Goal: Task Accomplishment & Management: Use online tool/utility

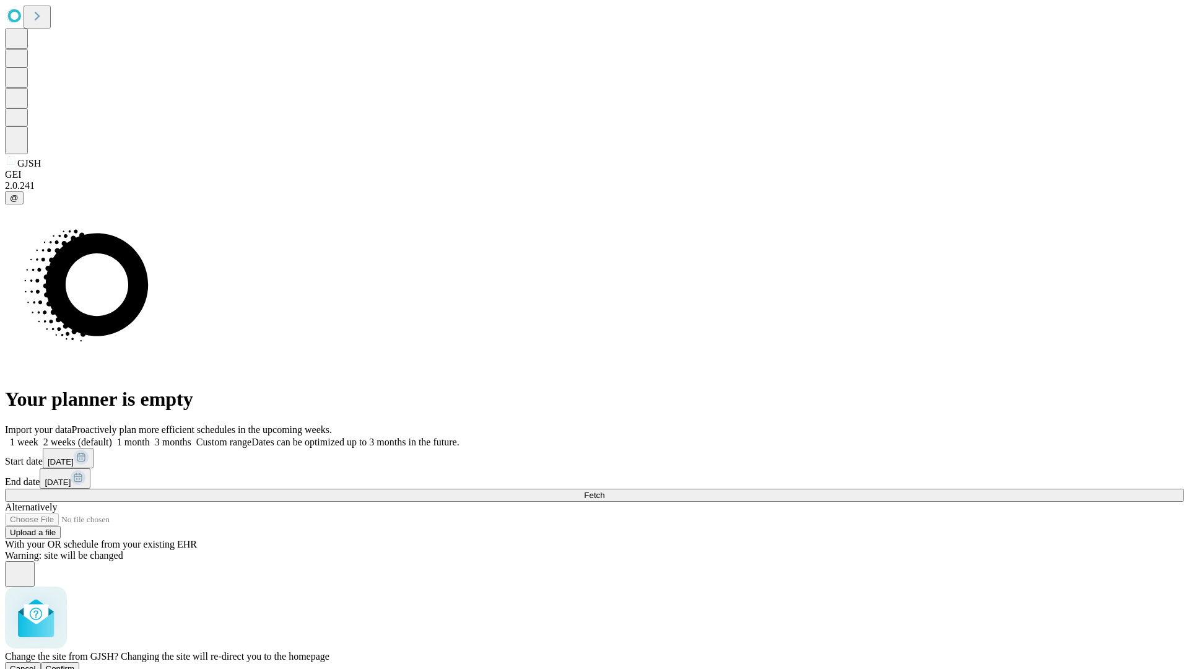
click at [75, 664] on span "Confirm" at bounding box center [60, 668] width 29 height 9
click at [38, 437] on label "1 week" at bounding box center [21, 442] width 33 height 11
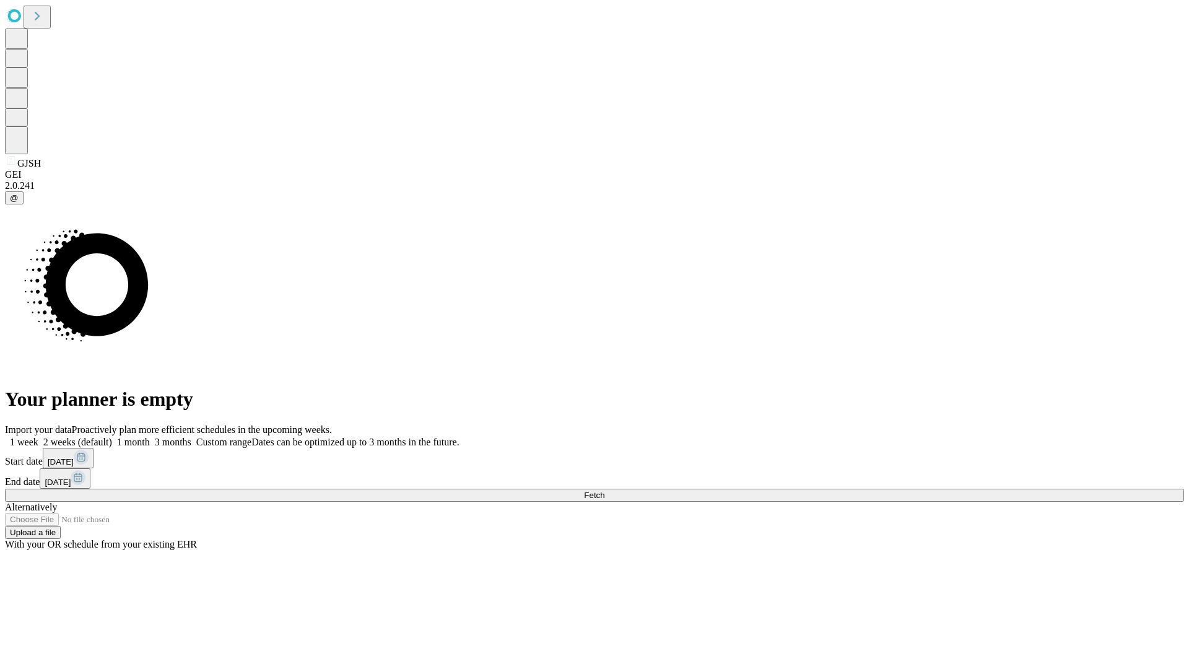
click at [604, 490] on span "Fetch" at bounding box center [594, 494] width 20 height 9
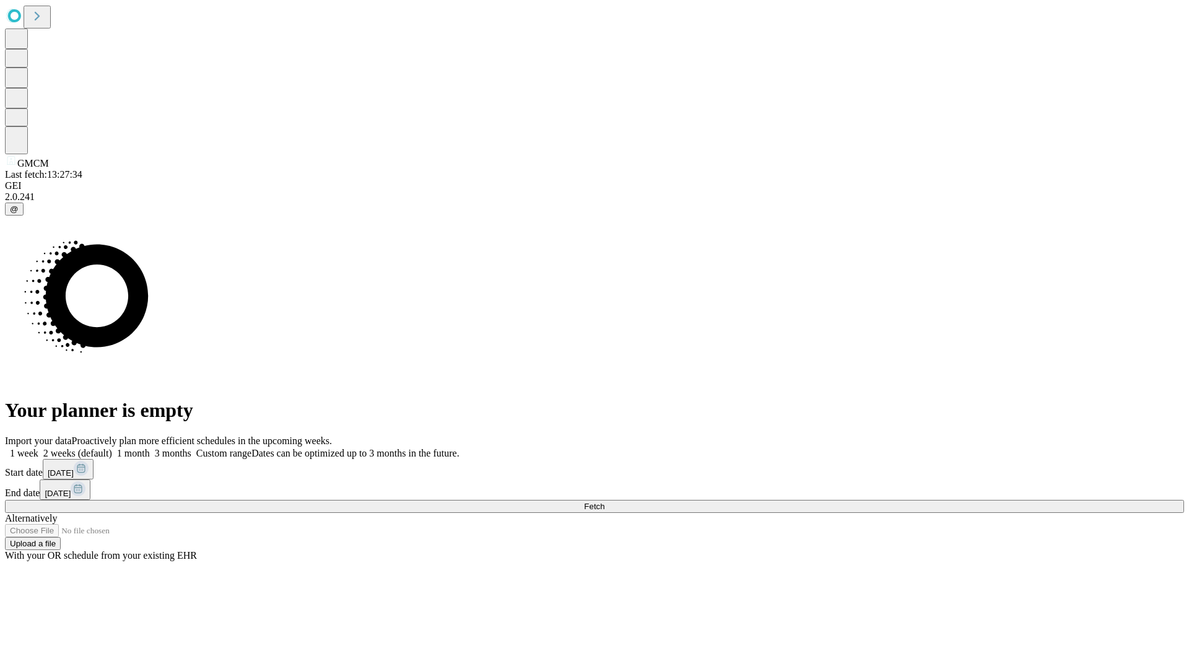
click at [38, 448] on label "1 week" at bounding box center [21, 453] width 33 height 11
click at [604, 502] on span "Fetch" at bounding box center [594, 506] width 20 height 9
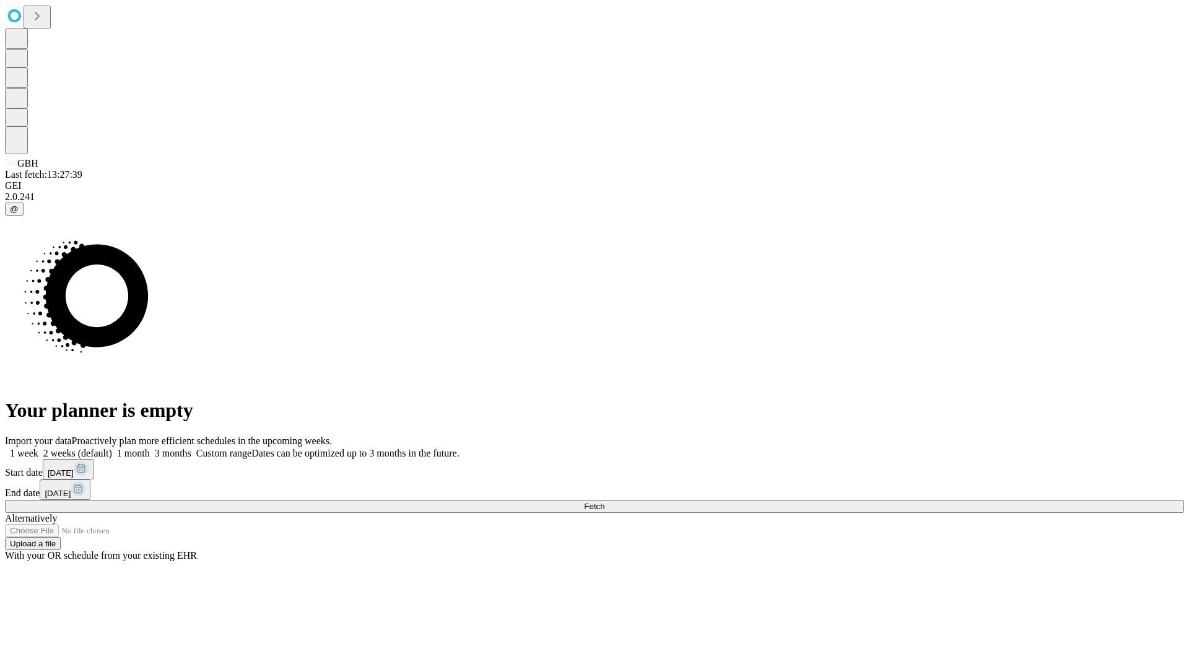
click at [38, 448] on label "1 week" at bounding box center [21, 453] width 33 height 11
click at [604, 502] on span "Fetch" at bounding box center [594, 506] width 20 height 9
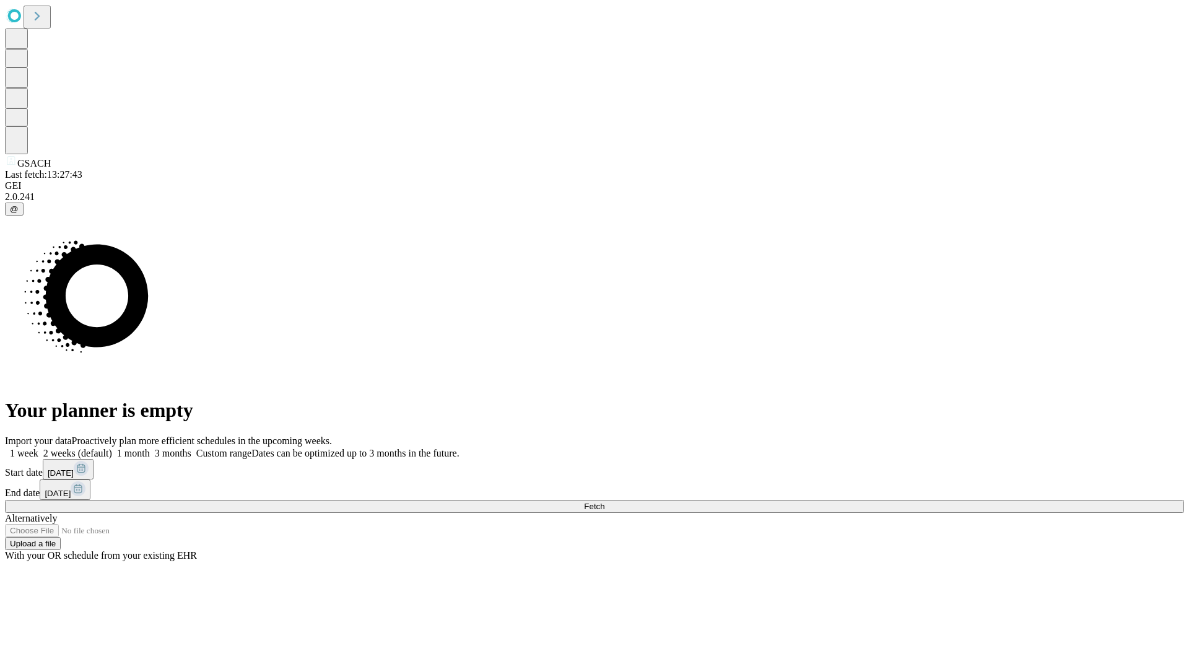
click at [604, 502] on span "Fetch" at bounding box center [594, 506] width 20 height 9
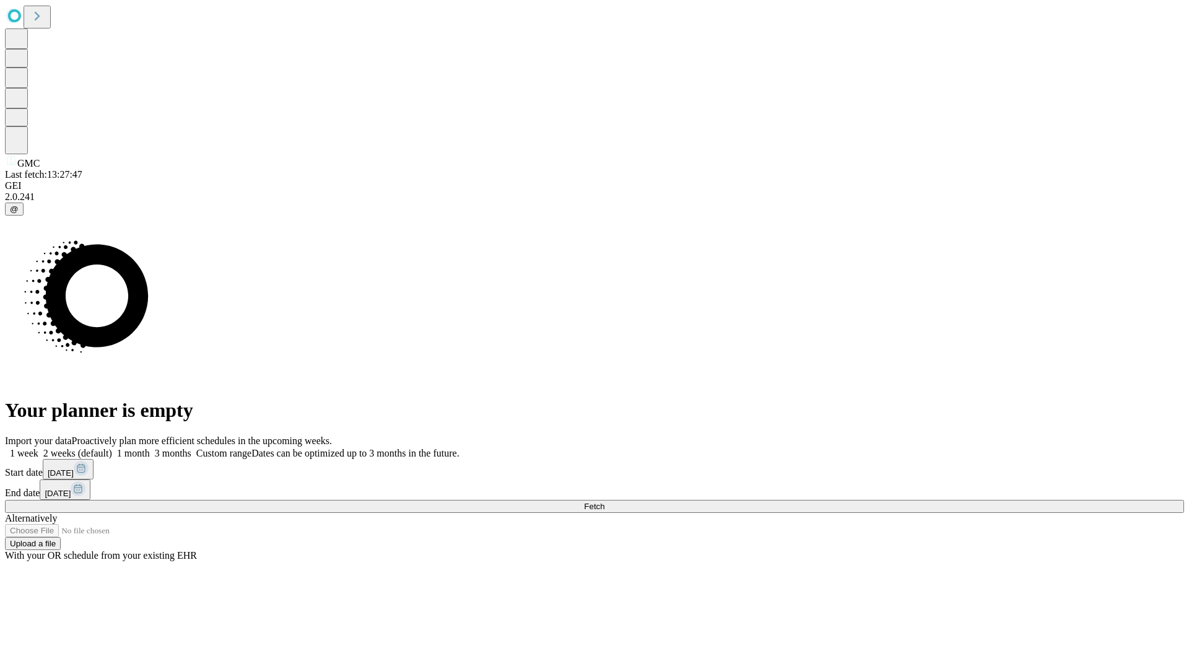
click at [38, 448] on label "1 week" at bounding box center [21, 453] width 33 height 11
click at [604, 502] on span "Fetch" at bounding box center [594, 506] width 20 height 9
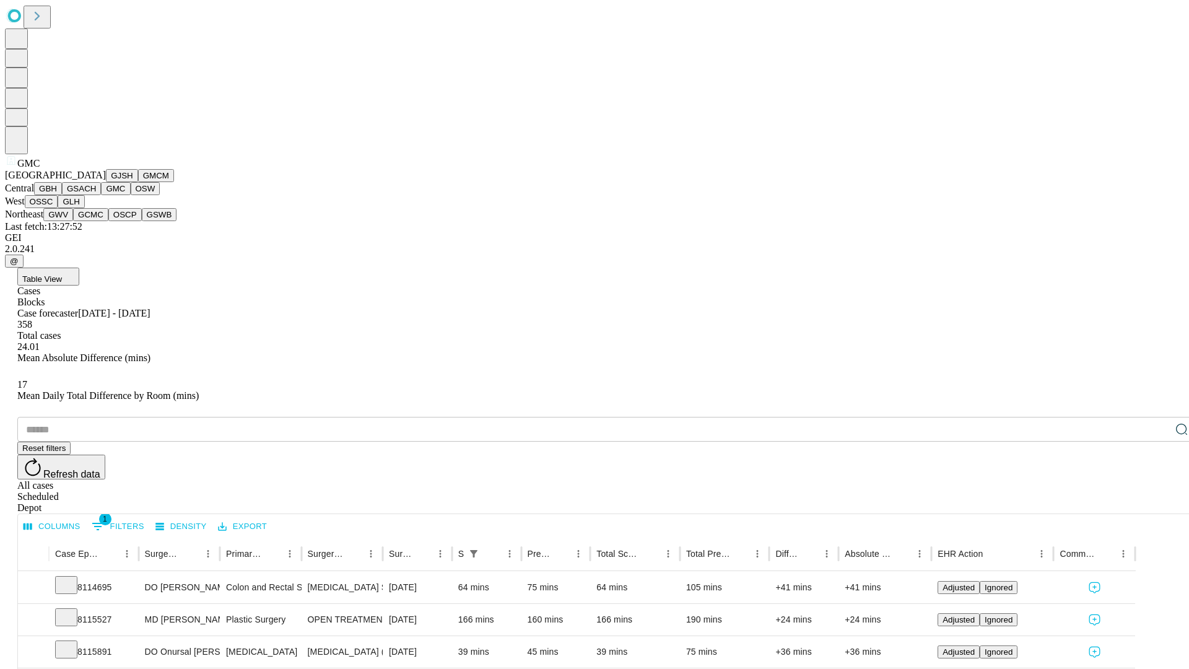
click at [131, 195] on button "OSW" at bounding box center [146, 188] width 30 height 13
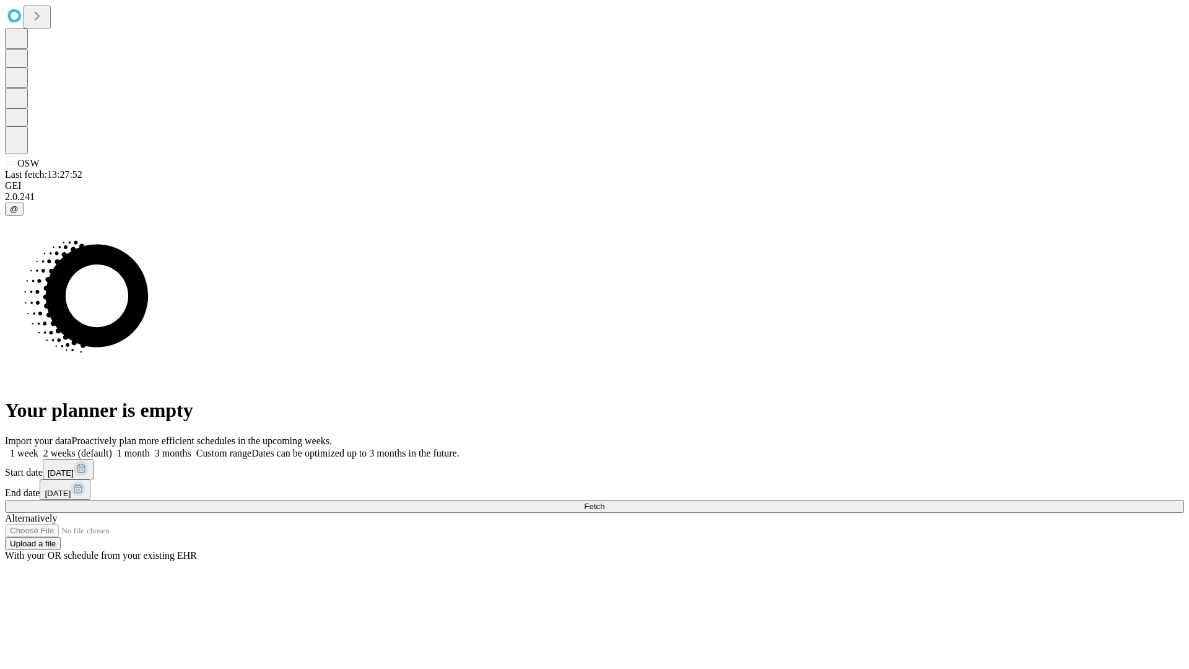
click at [38, 448] on label "1 week" at bounding box center [21, 453] width 33 height 11
click at [604, 502] on span "Fetch" at bounding box center [594, 506] width 20 height 9
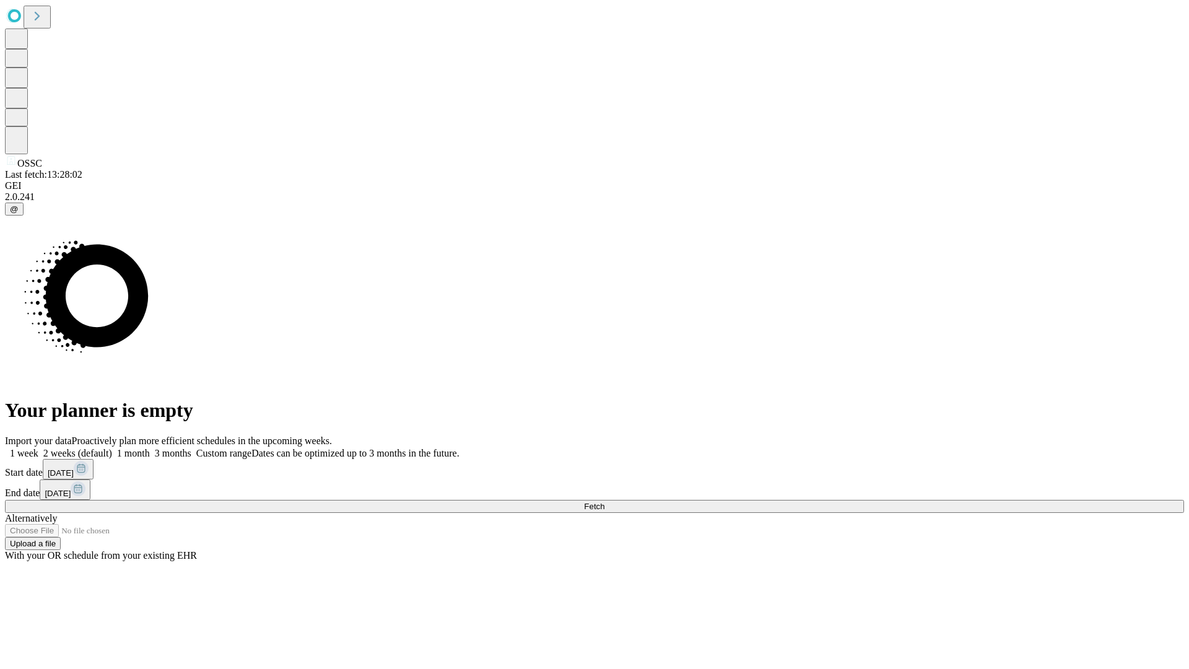
click at [38, 448] on label "1 week" at bounding box center [21, 453] width 33 height 11
click at [604, 502] on span "Fetch" at bounding box center [594, 506] width 20 height 9
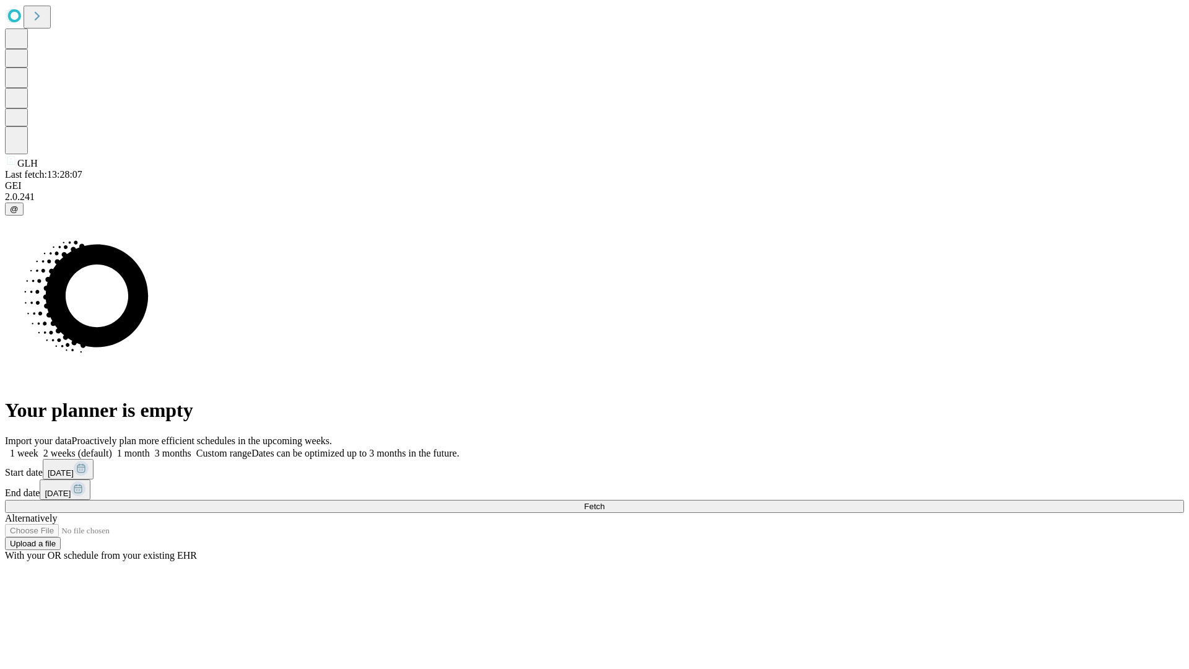
click at [604, 502] on span "Fetch" at bounding box center [594, 506] width 20 height 9
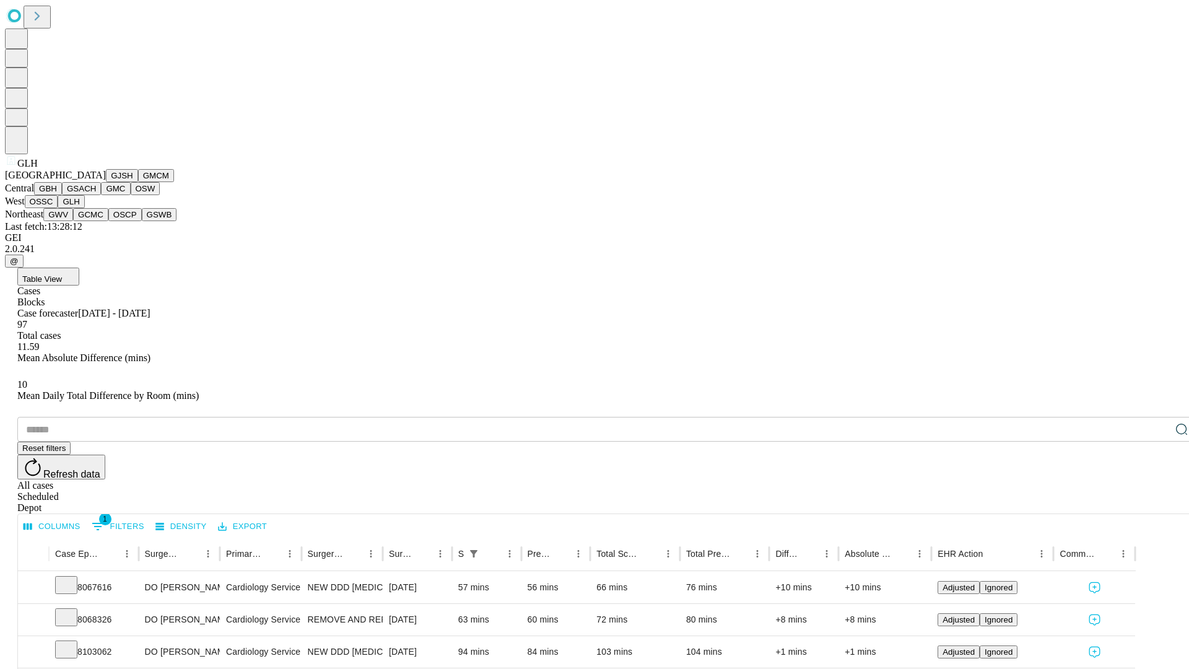
click at [73, 221] on button "GWV" at bounding box center [58, 214] width 30 height 13
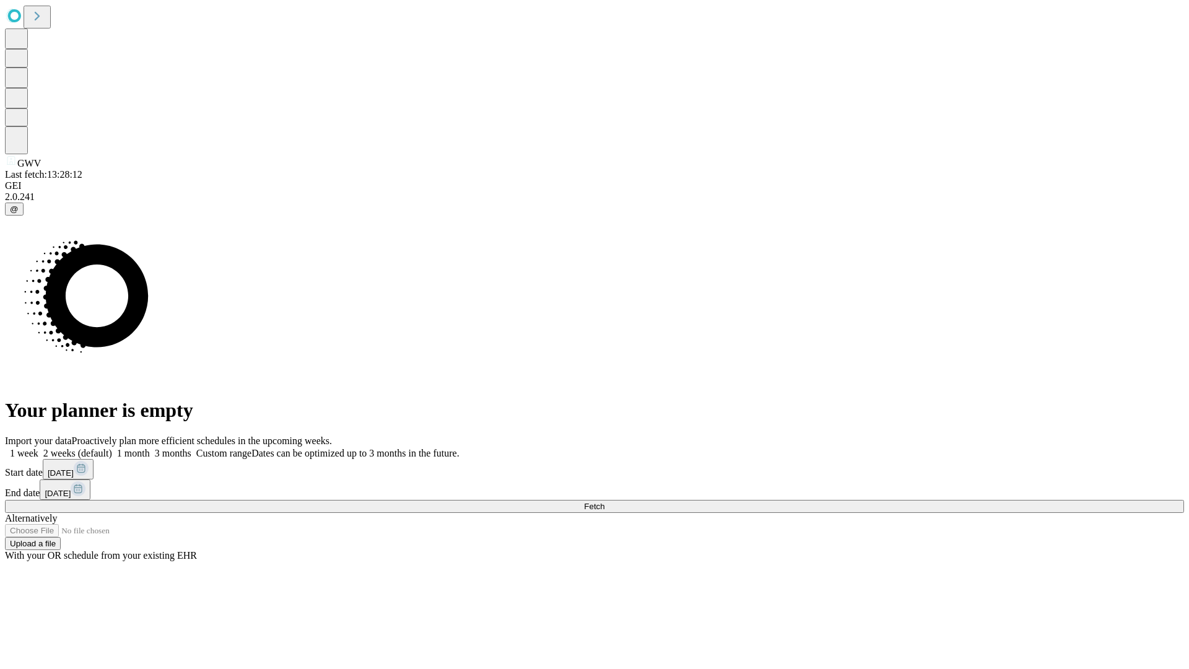
click at [38, 448] on label "1 week" at bounding box center [21, 453] width 33 height 11
click at [604, 502] on span "Fetch" at bounding box center [594, 506] width 20 height 9
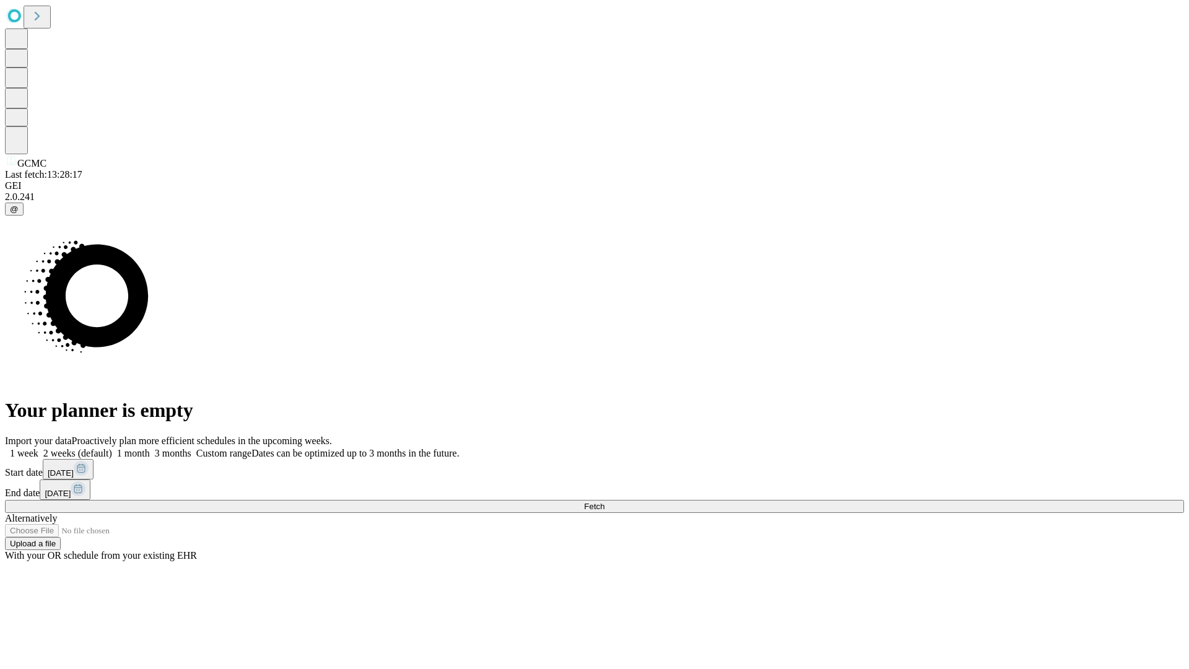
click at [38, 448] on label "1 week" at bounding box center [21, 453] width 33 height 11
click at [604, 502] on span "Fetch" at bounding box center [594, 506] width 20 height 9
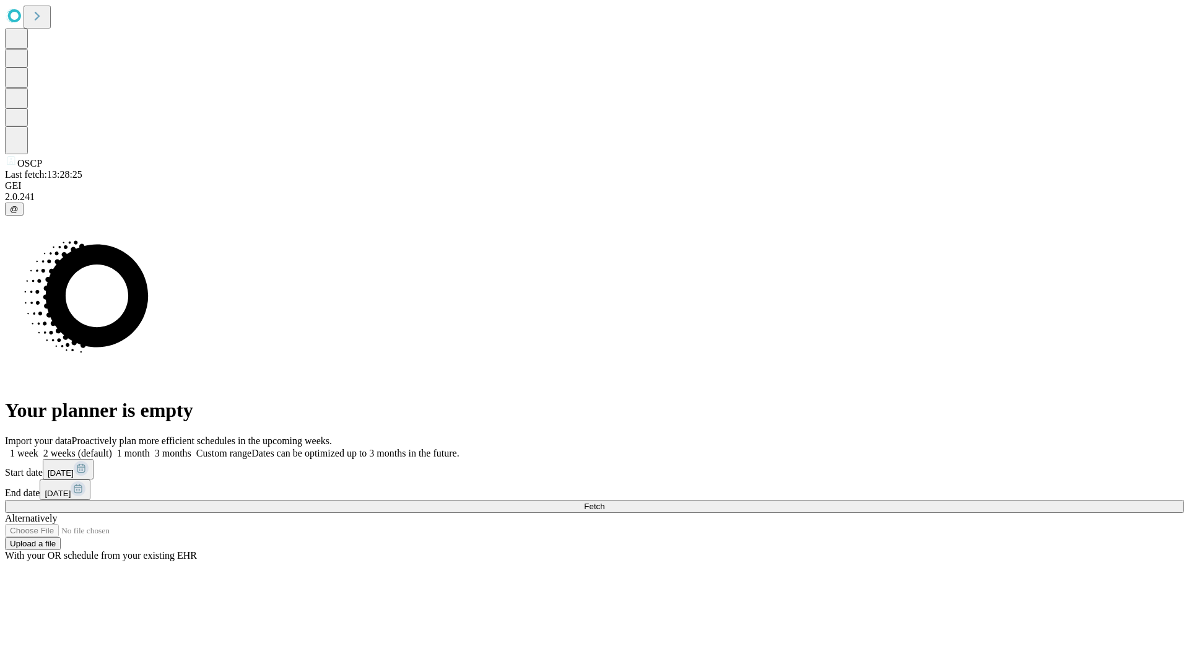
click at [38, 448] on label "1 week" at bounding box center [21, 453] width 33 height 11
click at [604, 502] on span "Fetch" at bounding box center [594, 506] width 20 height 9
